Goal: Task Accomplishment & Management: Use online tool/utility

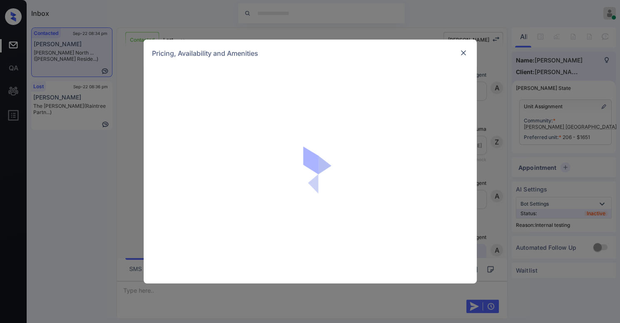
scroll to position [1587, 0]
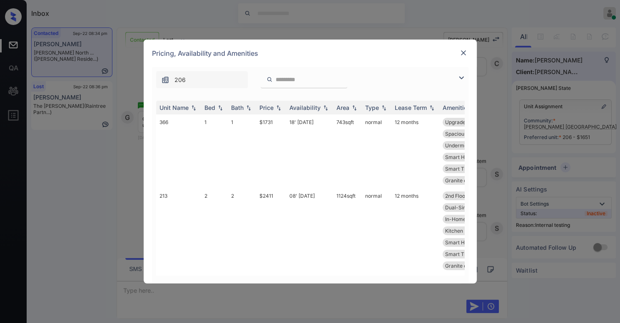
click at [460, 76] on img at bounding box center [461, 78] width 10 height 10
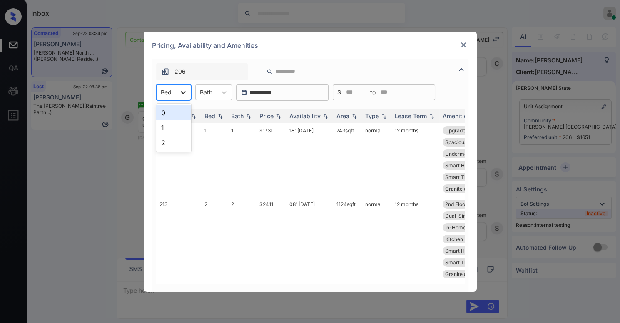
click at [179, 95] on icon at bounding box center [183, 92] width 8 height 8
click at [176, 112] on div "0" at bounding box center [173, 112] width 35 height 15
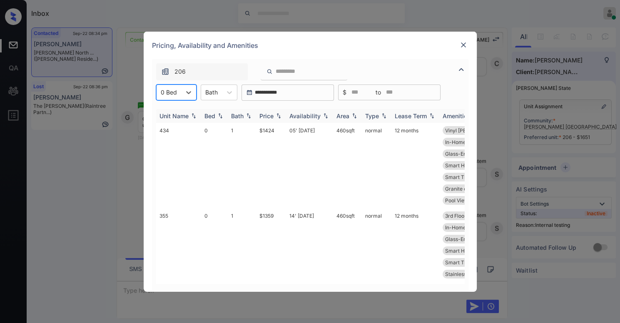
click at [280, 116] on img at bounding box center [278, 116] width 8 height 6
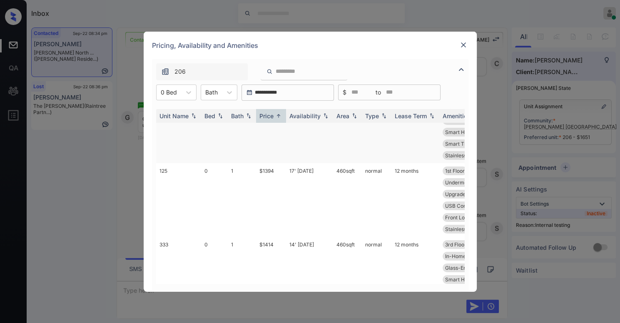
scroll to position [0, 0]
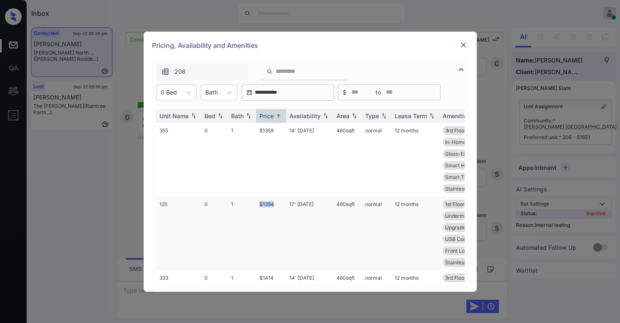
drag, startPoint x: 254, startPoint y: 204, endPoint x: 279, endPoint y: 203, distance: 25.0
click at [279, 203] on tr "125 0 1 $1394 17' [DATE] 460 sqft normal 12 months 1st Floor Vinyl [PERSON_NAME…" at bounding box center [373, 233] width 435 height 74
copy tr "$1394"
click at [460, 44] on img at bounding box center [463, 45] width 8 height 8
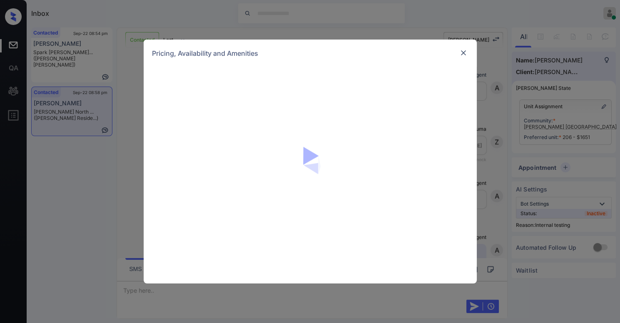
scroll to position [2375, 0]
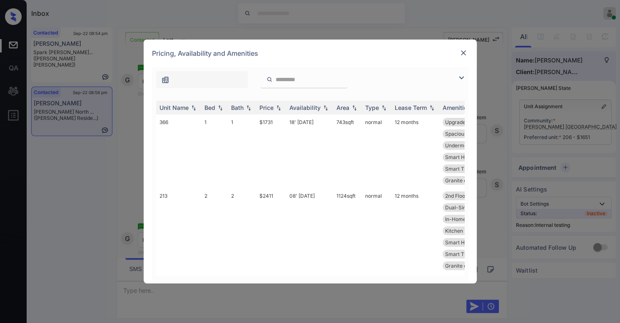
click at [461, 76] on img at bounding box center [461, 78] width 10 height 10
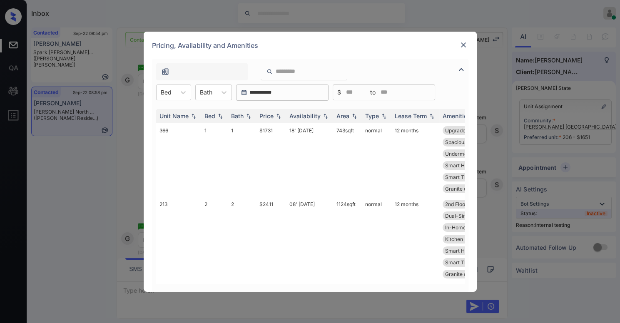
click at [320, 76] on div at bounding box center [303, 71] width 87 height 17
click at [321, 69] on input "search" at bounding box center [309, 71] width 68 height 7
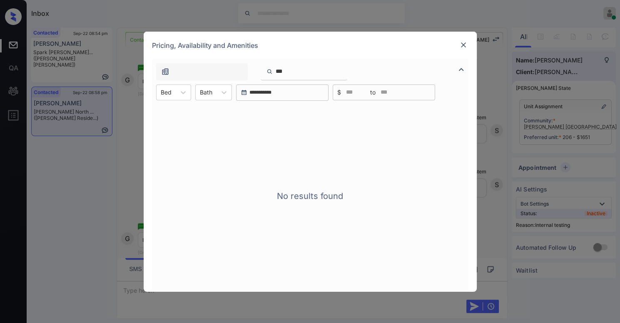
type input "***"
click at [462, 46] on img at bounding box center [463, 45] width 8 height 8
